Goal: Task Accomplishment & Management: Use online tool/utility

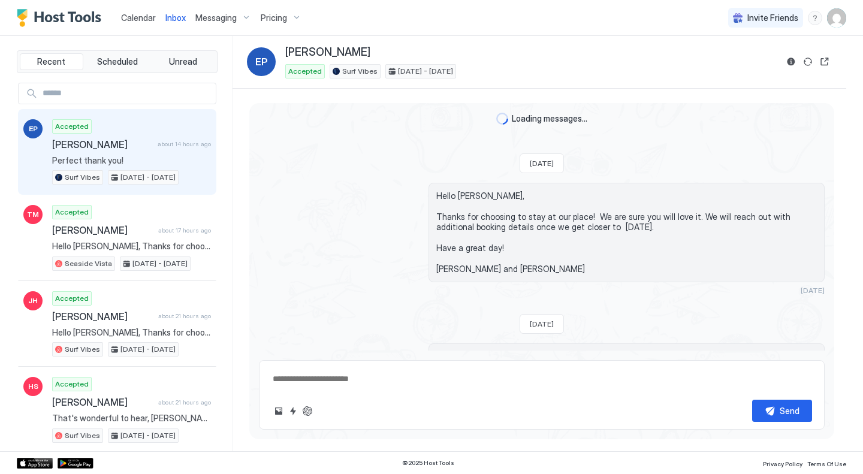
type textarea "*"
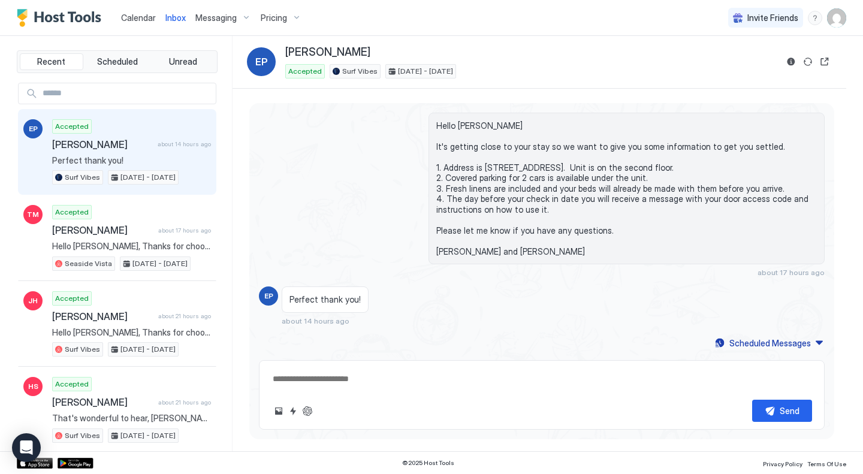
click at [140, 16] on span "Calendar" at bounding box center [138, 18] width 35 height 10
